Goal: Find specific page/section

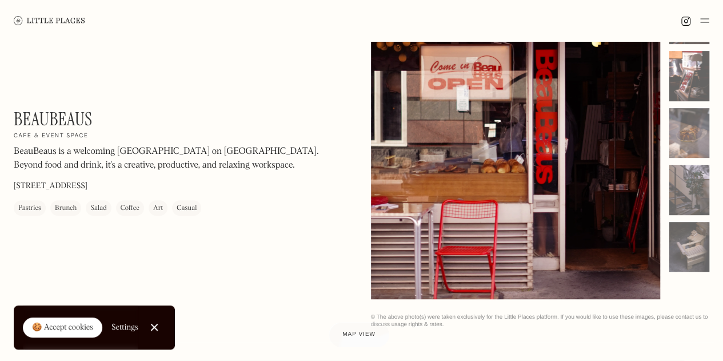
scroll to position [121, 0]
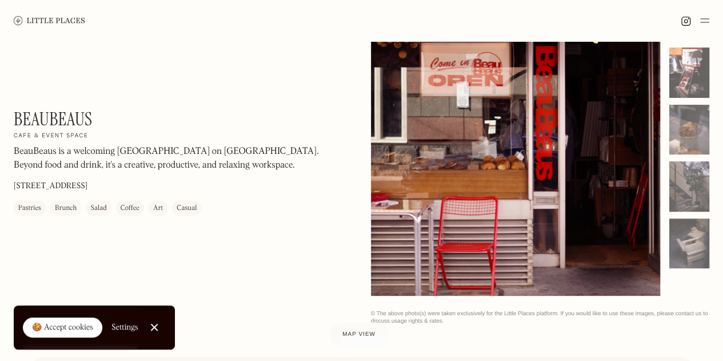
click at [22, 188] on p "4 Gravel Ln, London E1 7AA" at bounding box center [51, 187] width 74 height 12
click at [33, 210] on div "Pastries" at bounding box center [29, 208] width 23 height 11
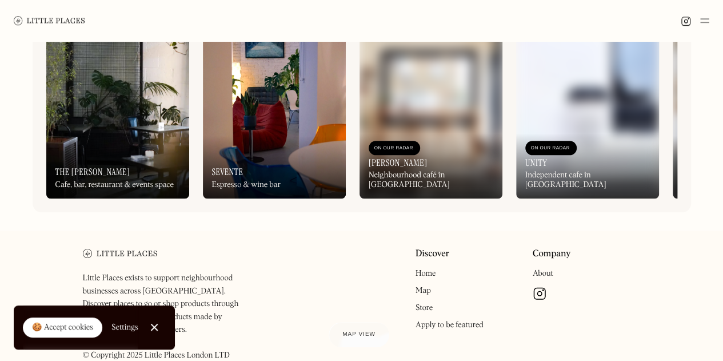
scroll to position [559, 0]
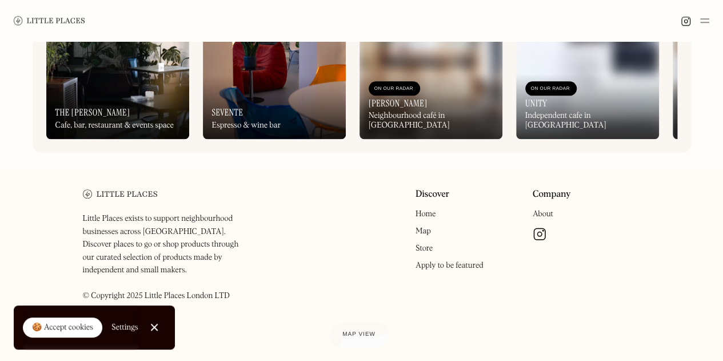
click at [416, 235] on link "Map" at bounding box center [423, 231] width 15 height 8
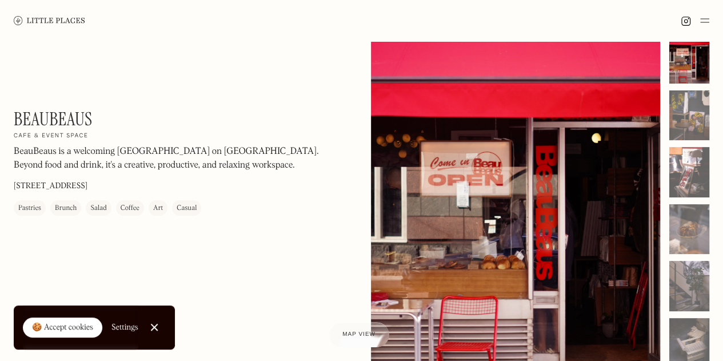
scroll to position [74, 0]
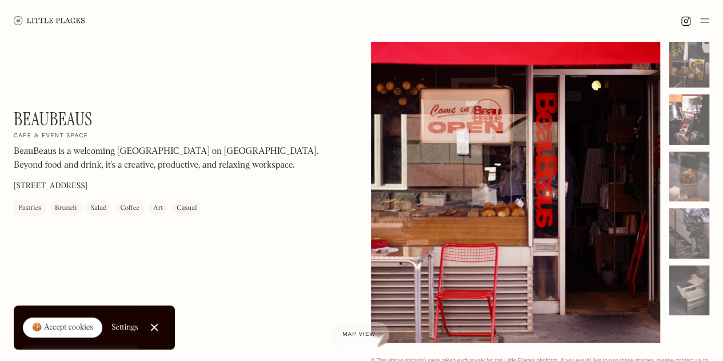
click at [57, 333] on div "🍪 Accept cookies" at bounding box center [62, 327] width 61 height 11
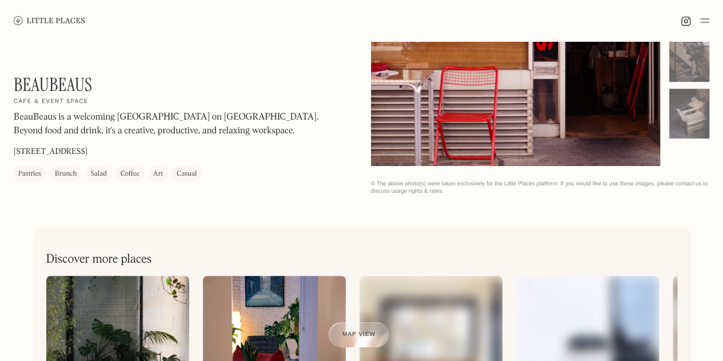
scroll to position [0, 0]
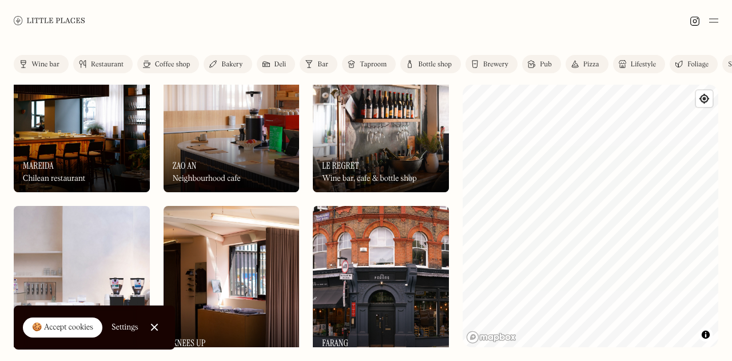
scroll to position [233, 0]
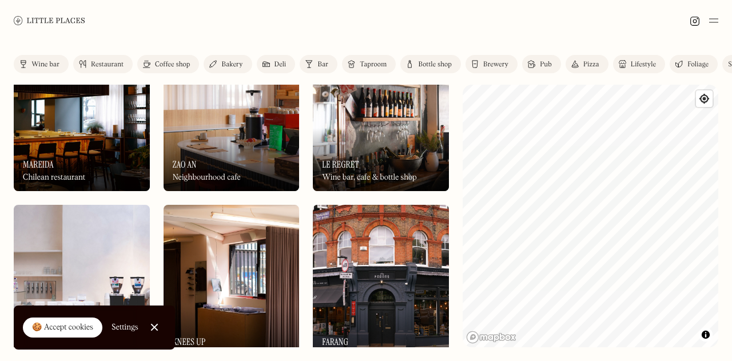
click at [57, 332] on div "🍪 Accept cookies" at bounding box center [62, 327] width 61 height 11
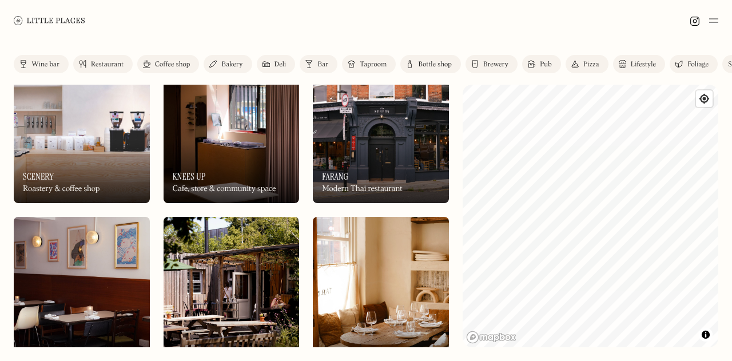
scroll to position [275, 0]
